Goal: Browse casually

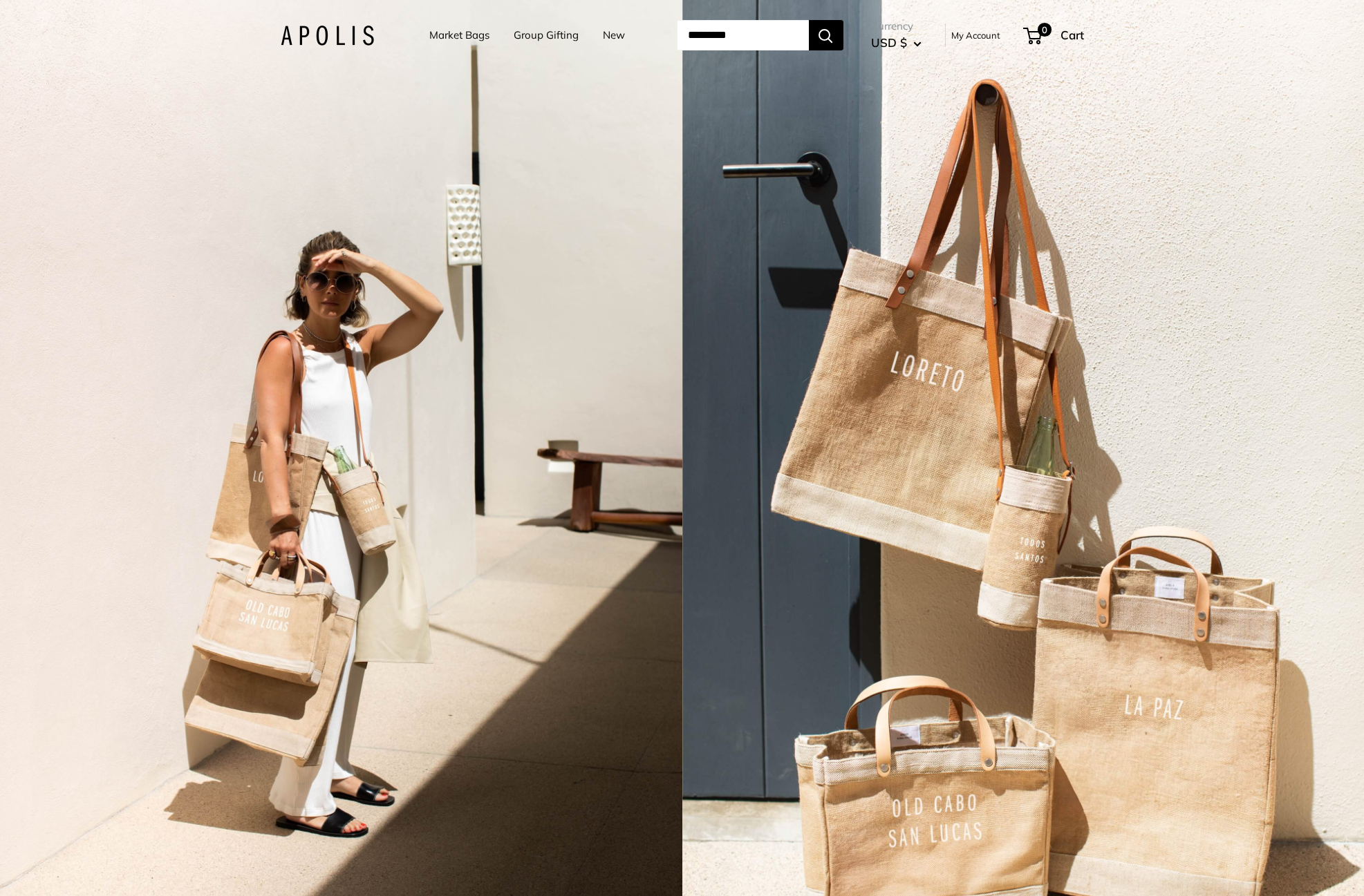
click at [453, 33] on link "Market Bags" at bounding box center [459, 35] width 60 height 20
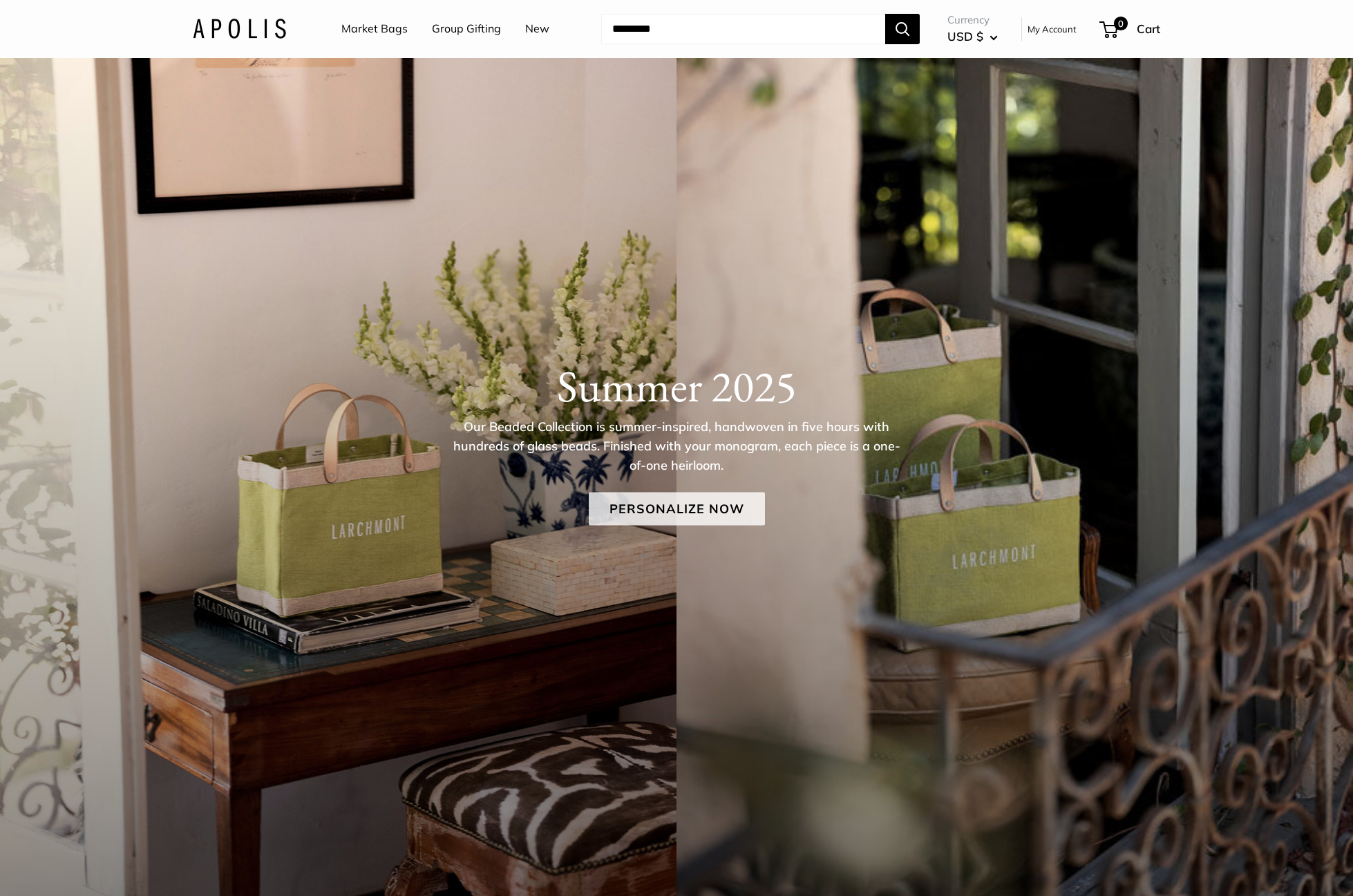
click at [678, 507] on link "Personalize Now" at bounding box center [676, 509] width 176 height 33
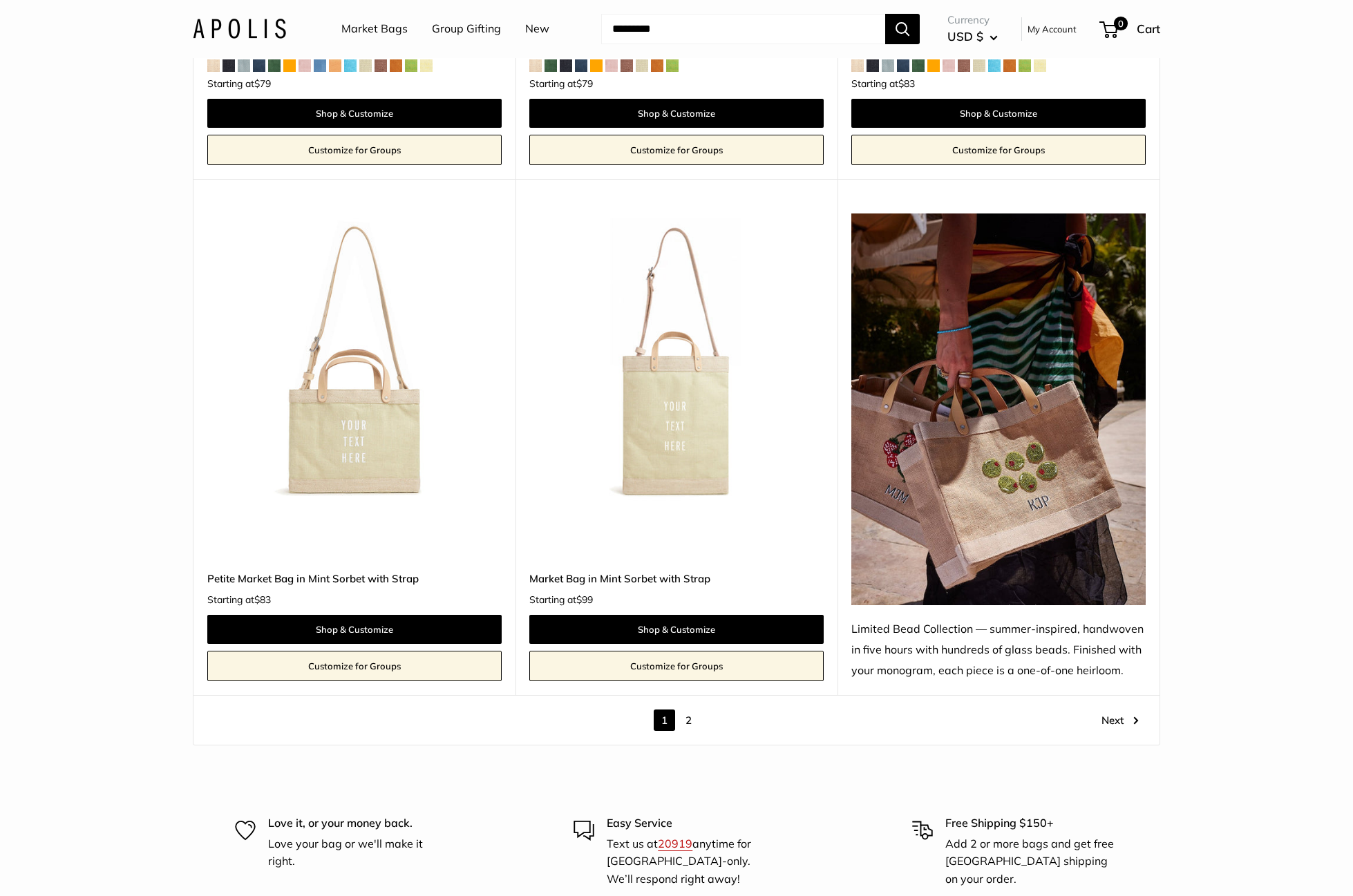
scroll to position [8171, 0]
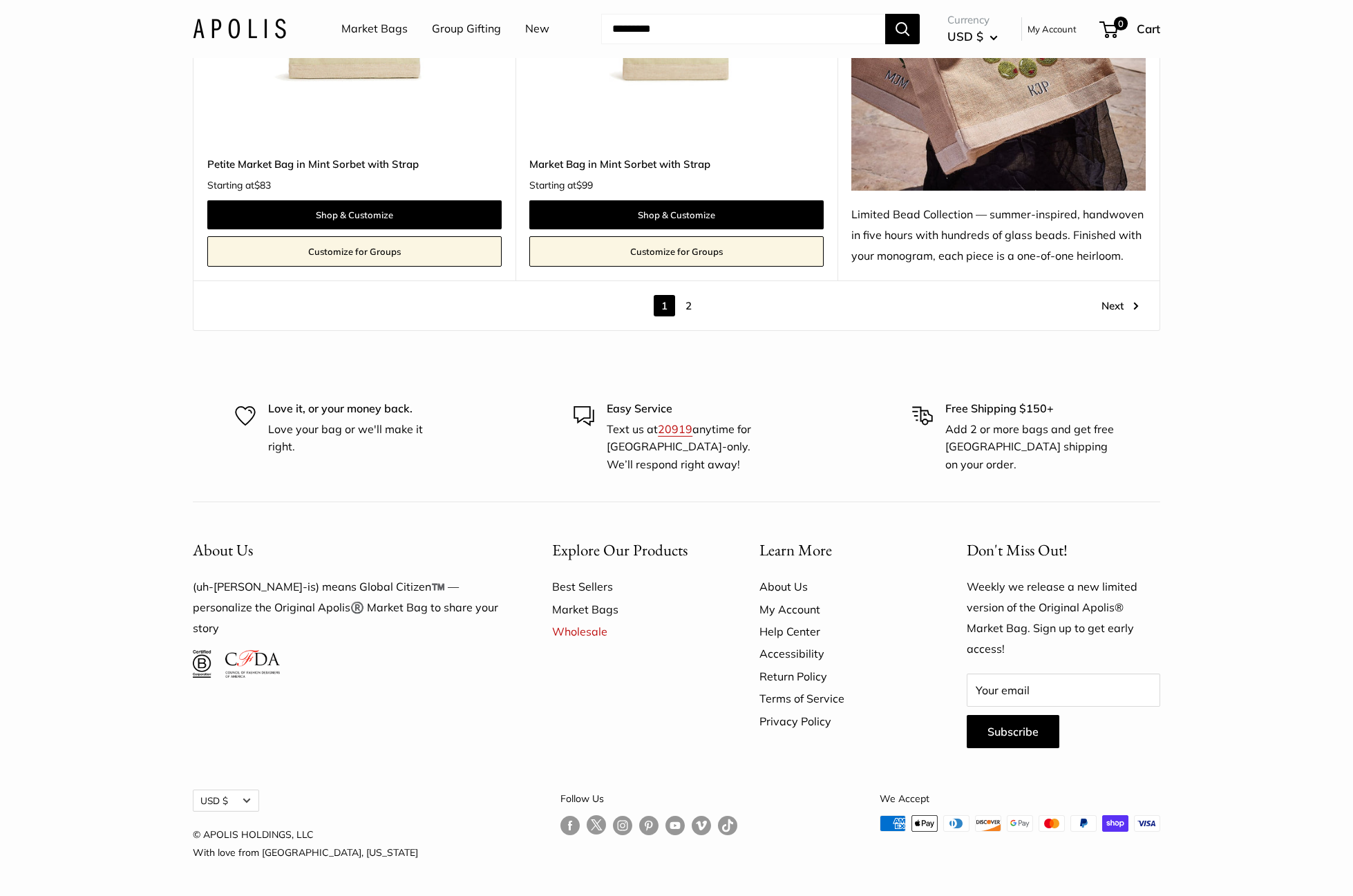
click at [689, 308] on link "2" at bounding box center [689, 306] width 22 height 22
